Goal: Information Seeking & Learning: Learn about a topic

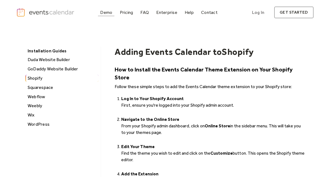
click at [110, 14] on div "Demo" at bounding box center [106, 12] width 12 height 3
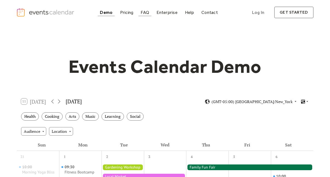
click at [148, 14] on div "FAQ" at bounding box center [145, 12] width 8 height 3
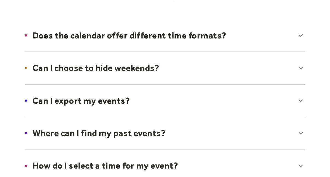
scroll to position [125, 0]
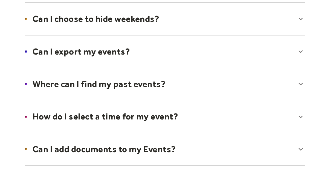
click at [189, 53] on div at bounding box center [164, 51] width 291 height 33
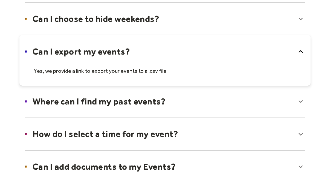
click at [189, 53] on div at bounding box center [164, 60] width 291 height 51
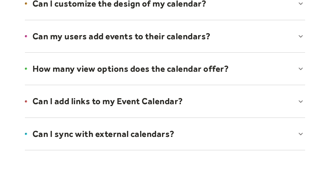
scroll to position [410, 0]
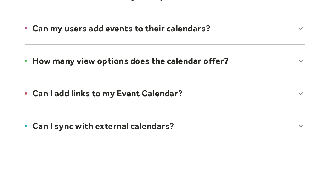
click at [219, 27] on div at bounding box center [164, 28] width 291 height 33
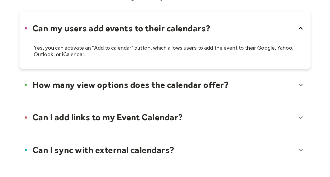
click at [219, 27] on div at bounding box center [164, 40] width 291 height 57
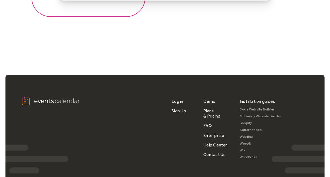
scroll to position [720, 0]
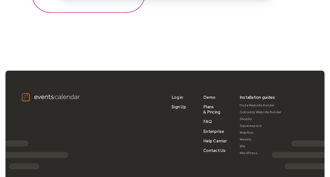
click at [247, 117] on link "Shopify" at bounding box center [260, 119] width 42 height 7
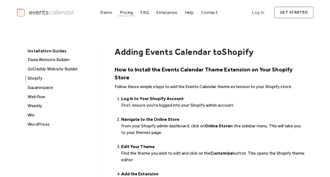
click at [130, 14] on div "Pricing" at bounding box center [126, 12] width 13 height 3
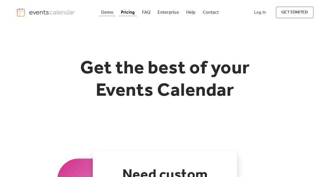
click at [111, 13] on div "Demo" at bounding box center [107, 12] width 12 height 3
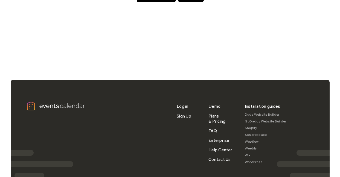
scroll to position [330, 0]
